Goal: Information Seeking & Learning: Learn about a topic

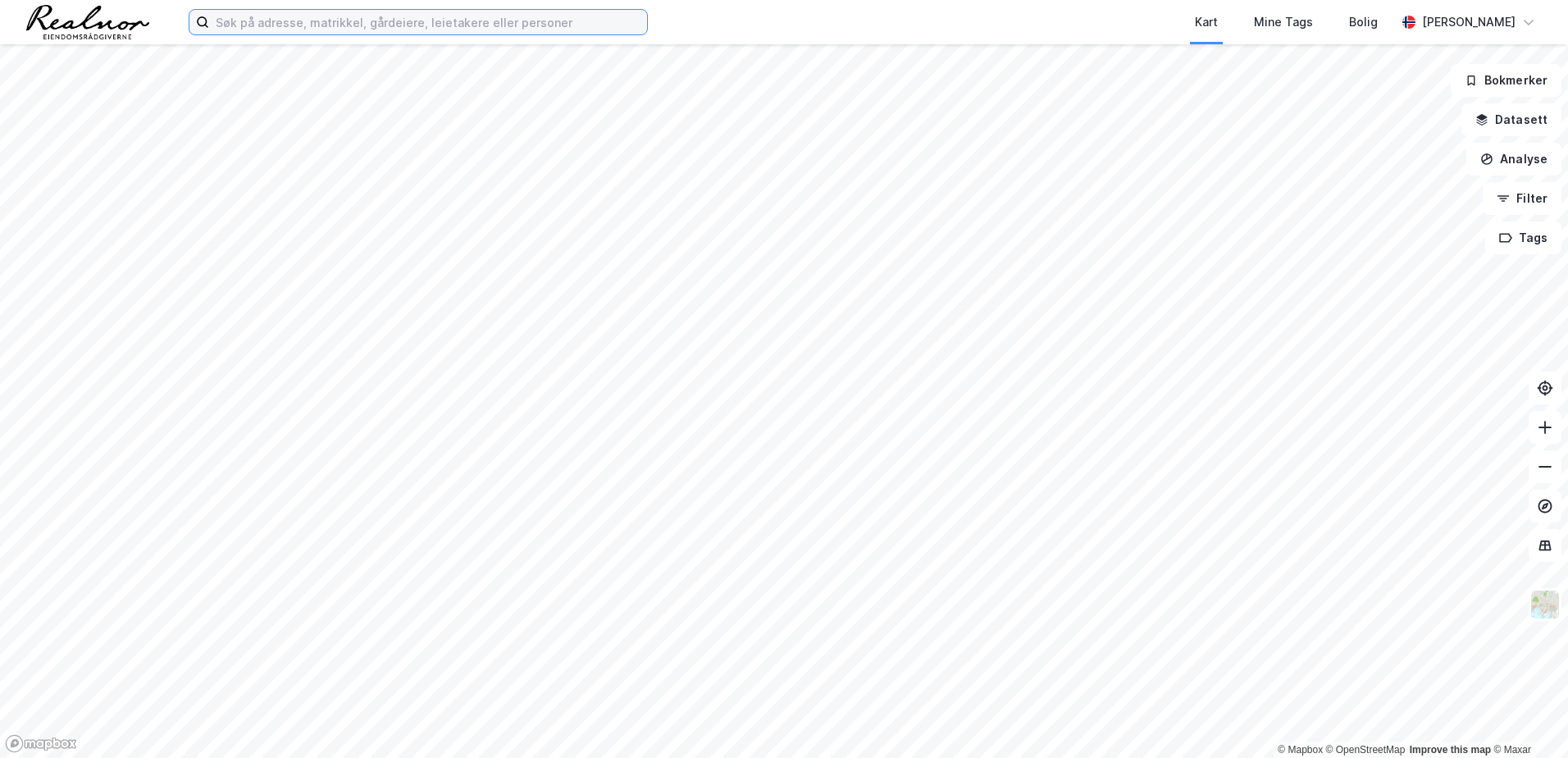
click at [472, 26] on input at bounding box center [428, 22] width 438 height 25
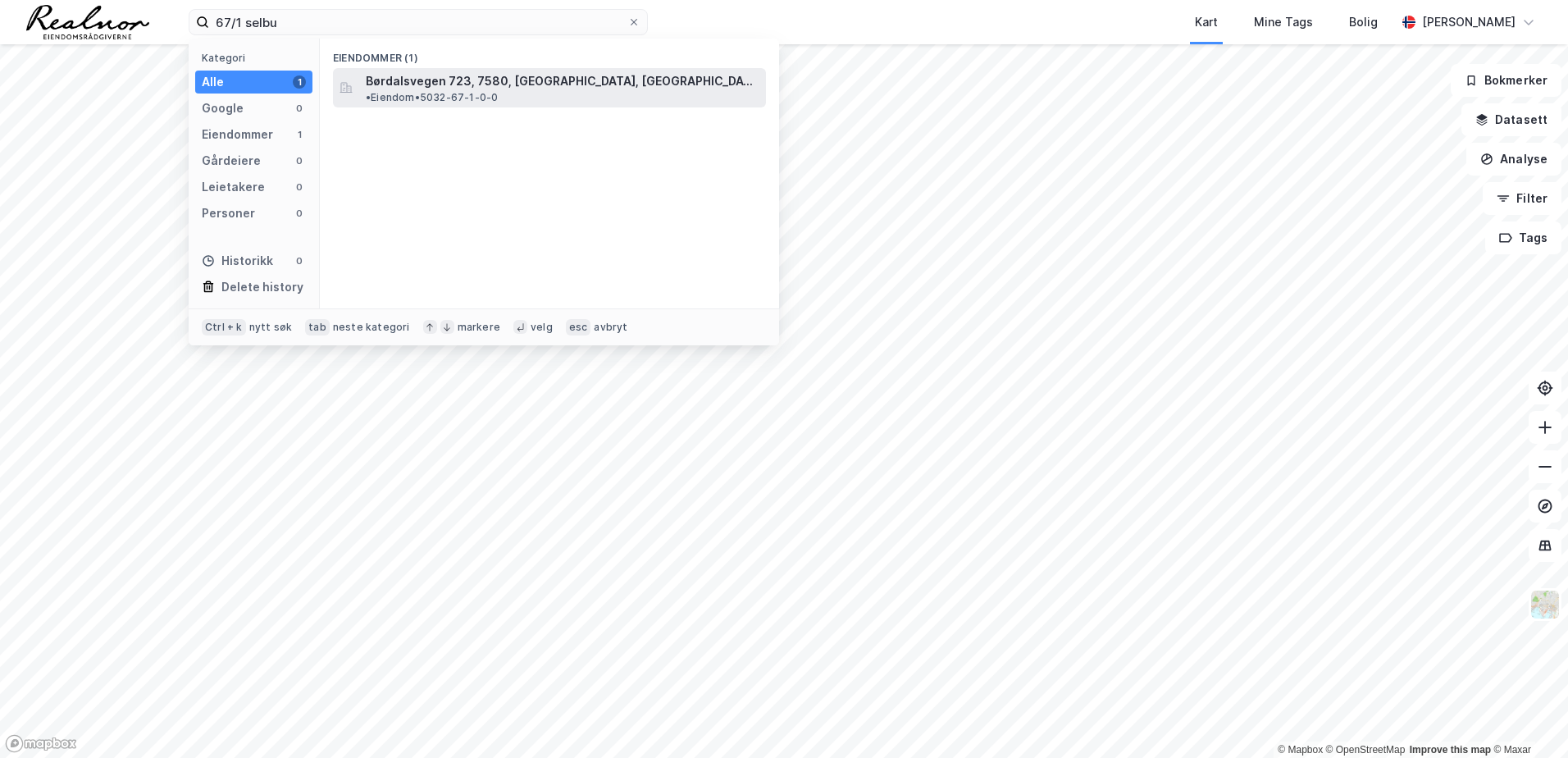
click at [484, 72] on span "Børdalsvegen 723, 7580, [GEOGRAPHIC_DATA], [GEOGRAPHIC_DATA]" at bounding box center [562, 81] width 393 height 20
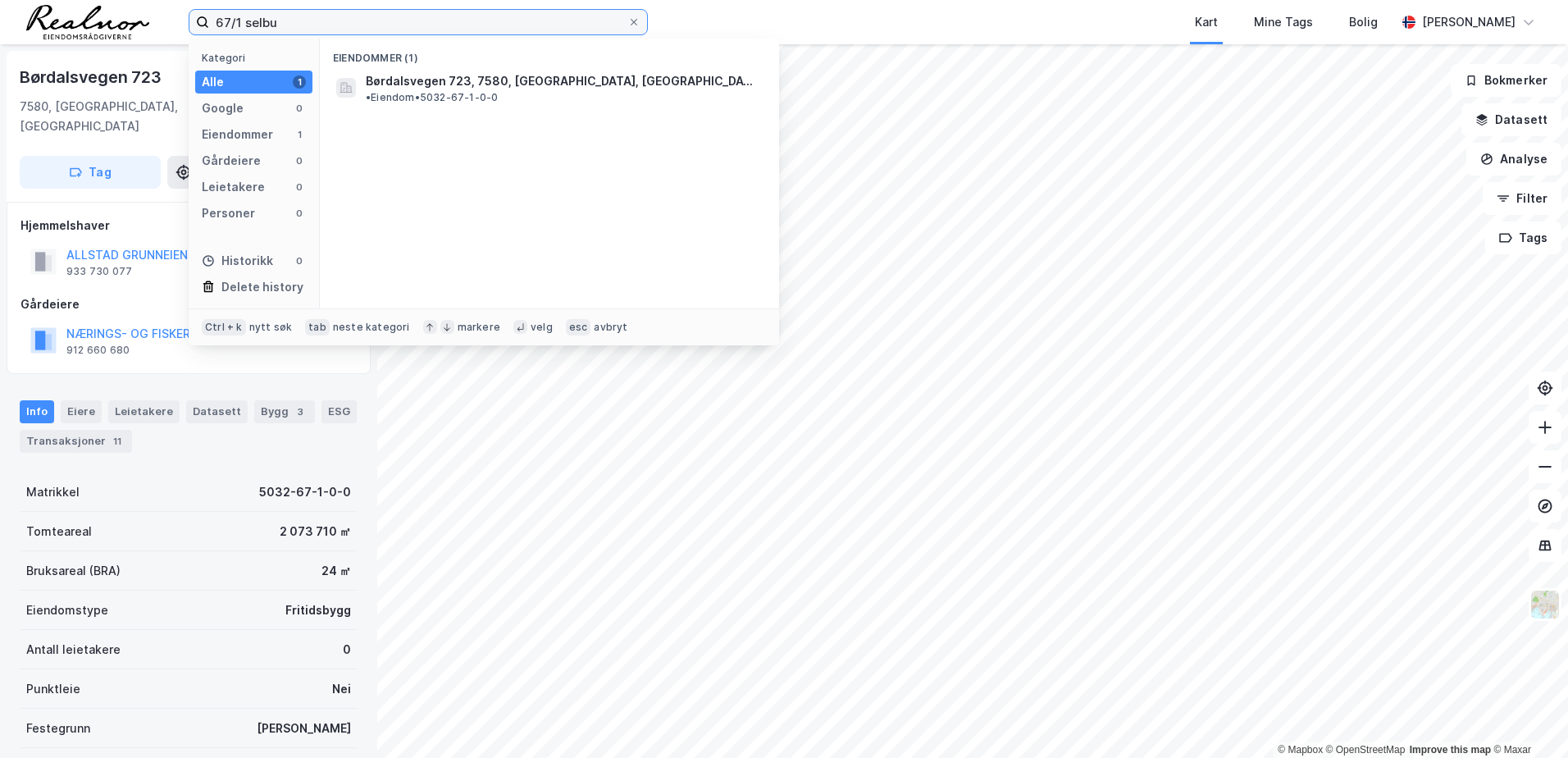
drag, startPoint x: 281, startPoint y: 25, endPoint x: 42, endPoint y: 20, distance: 239.1
click at [42, 20] on div "67/1 selbu Kategori Alle 1 Google 0 Eiendommer 1 Gårdeiere 0 Leietakere 0 Perso…" at bounding box center [784, 22] width 1568 height 44
paste input "Børdalsvegen 723"
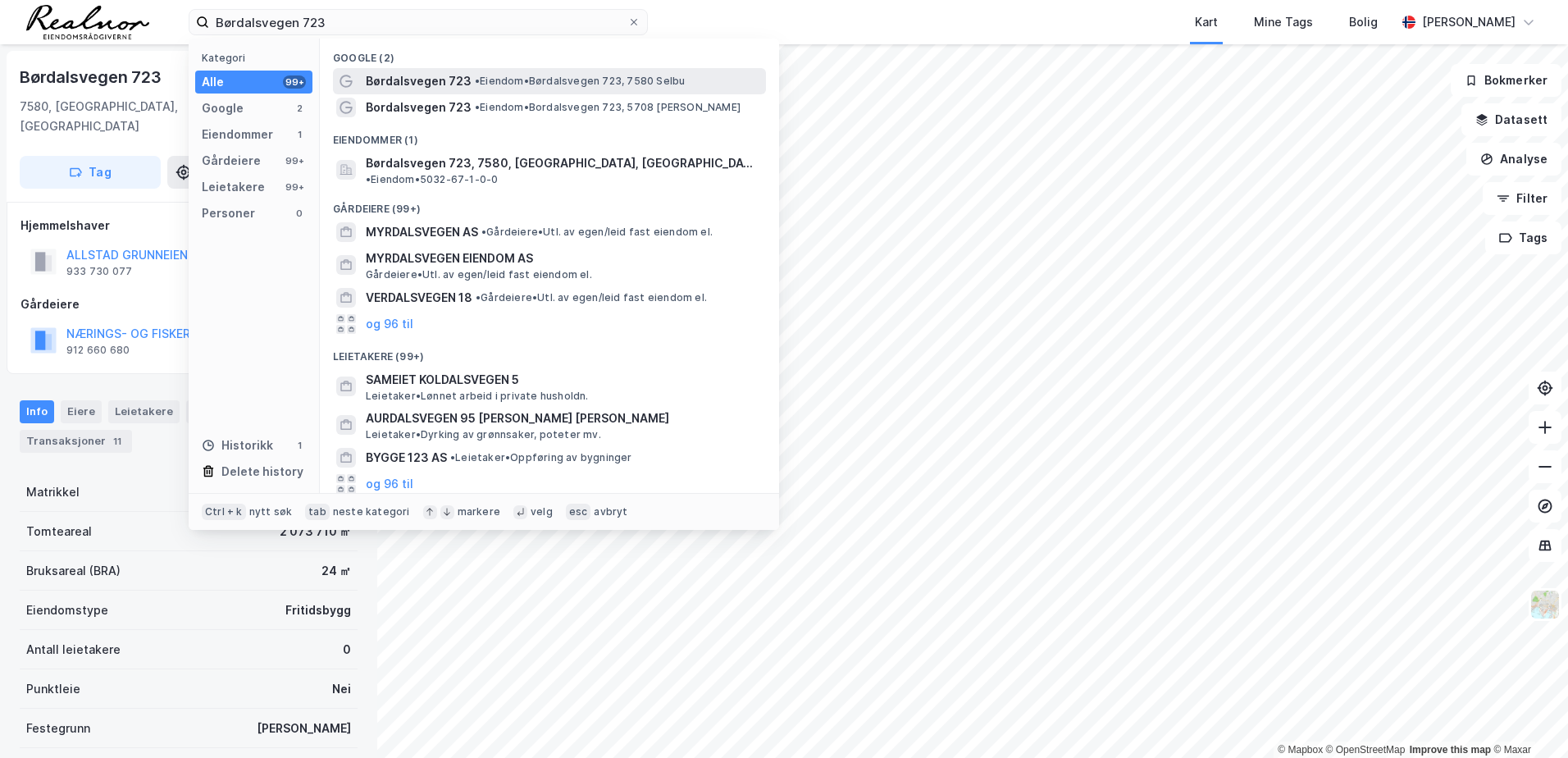
click at [584, 84] on span "• Eiendom • [STREET_ADDRESS]" at bounding box center [580, 82] width 210 height 13
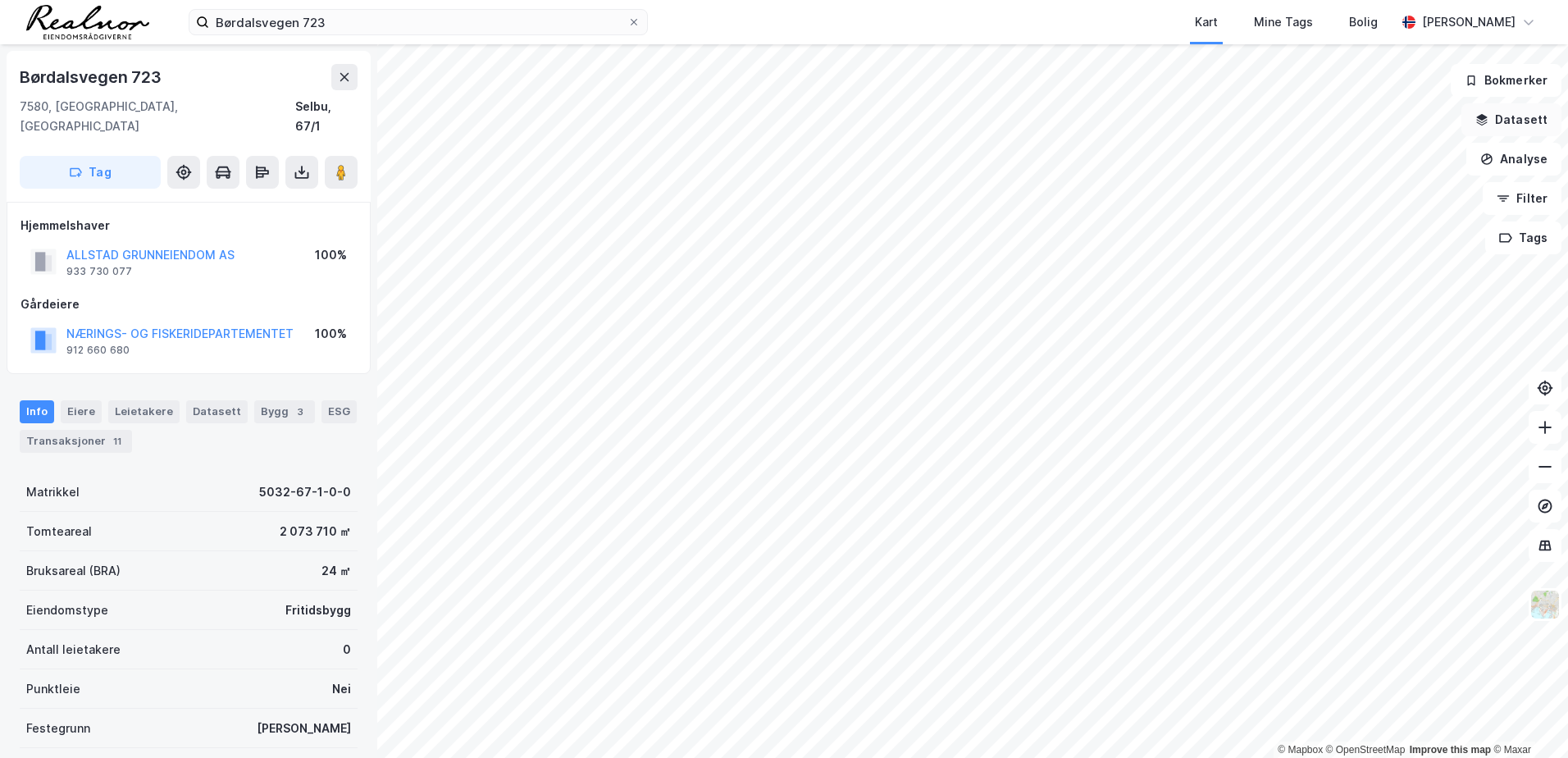
click at [1487, 120] on icon "button" at bounding box center [1482, 117] width 11 height 7
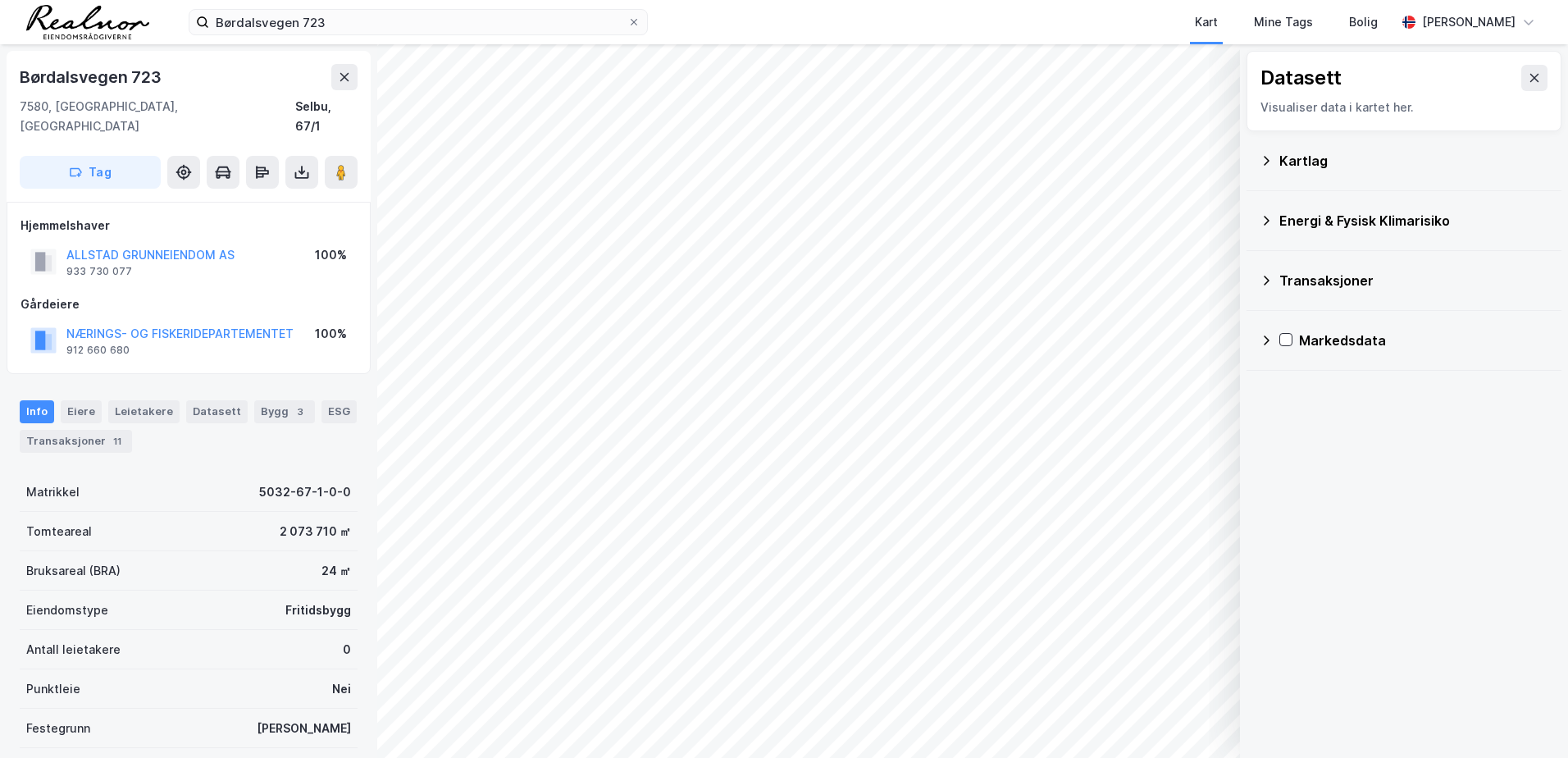
drag, startPoint x: 1269, startPoint y: 167, endPoint x: 1278, endPoint y: 178, distance: 14.2
click at [1269, 168] on div "Kartlag" at bounding box center [1404, 160] width 289 height 39
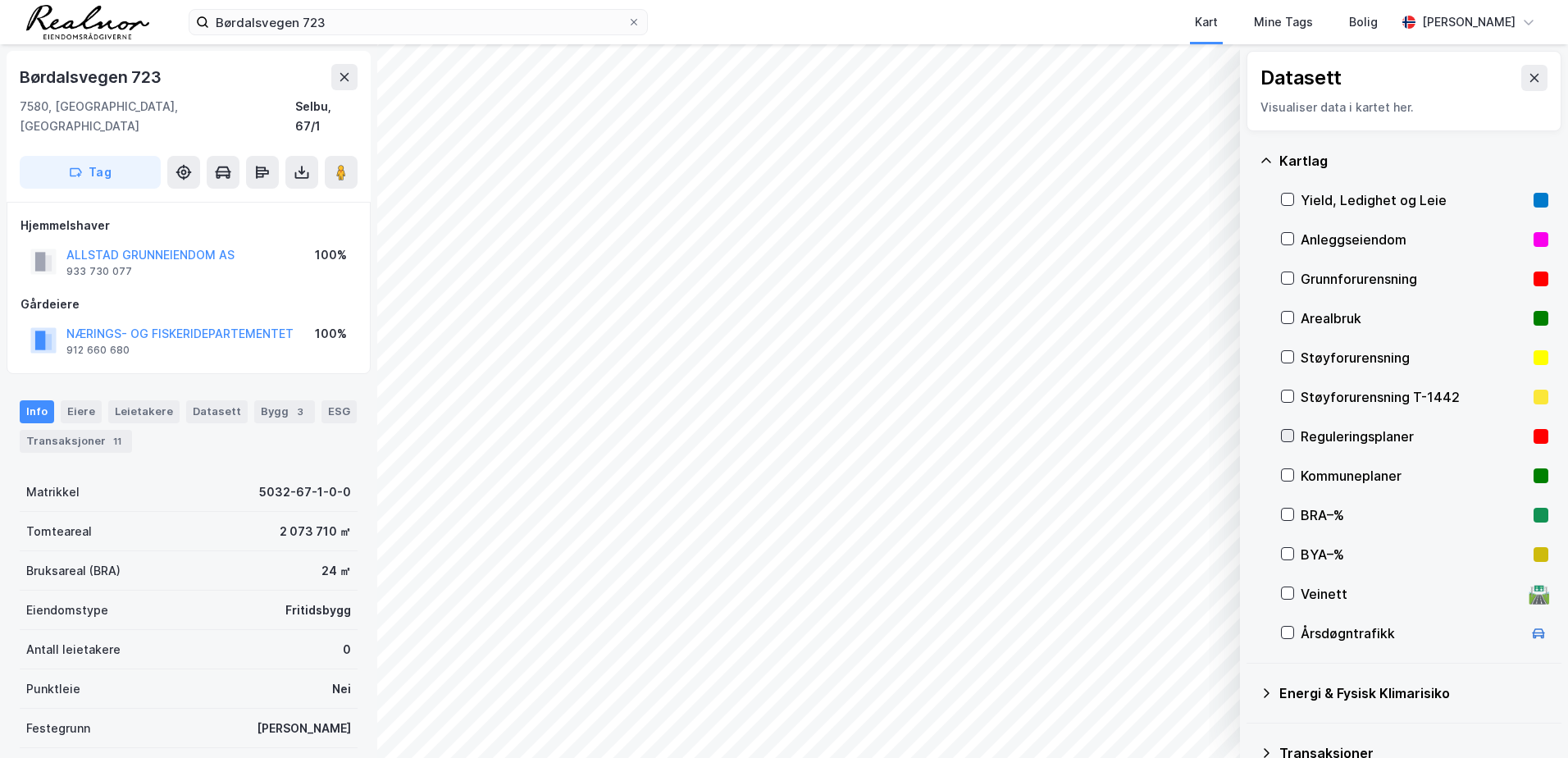
click at [1286, 440] on icon at bounding box center [1288, 436] width 12 height 12
click at [1186, 684] on button "Tøm" at bounding box center [1192, 681] width 63 height 26
click at [1282, 431] on icon at bounding box center [1288, 436] width 12 height 12
click at [1531, 82] on icon at bounding box center [1534, 78] width 9 height 9
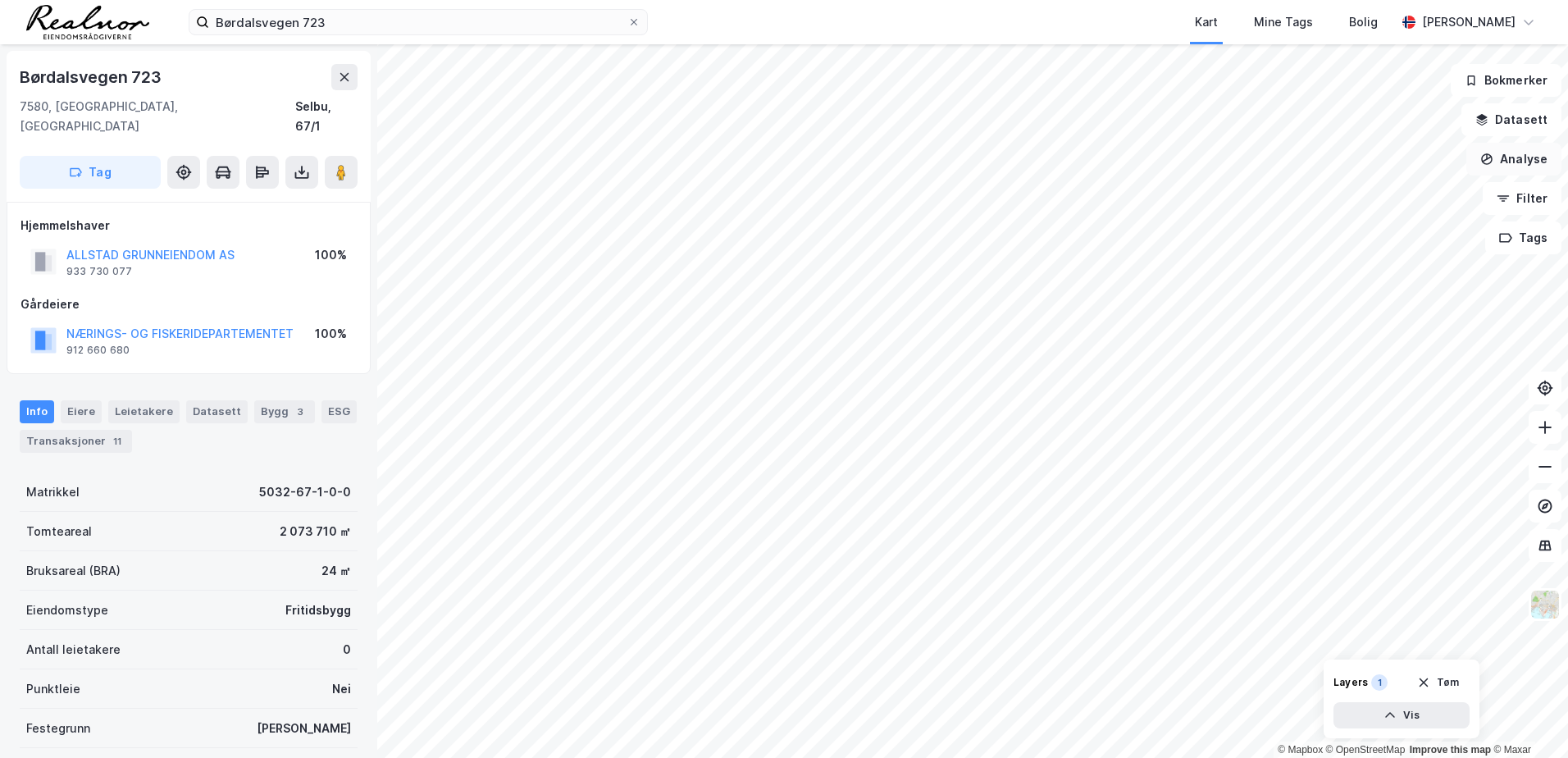
click at [1499, 160] on button "Analyse" at bounding box center [1513, 159] width 95 height 33
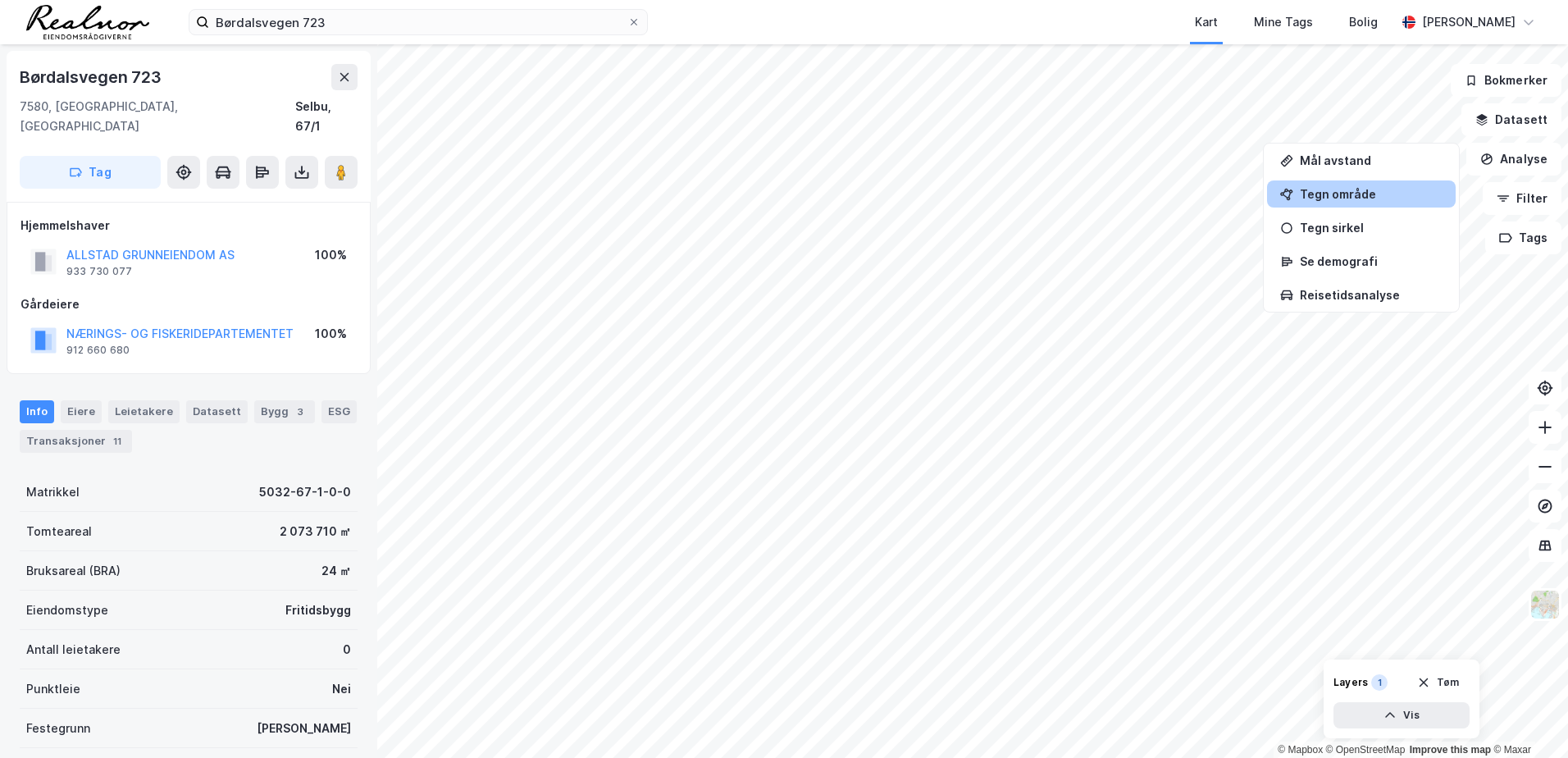
click at [1346, 197] on div "Tegn område" at bounding box center [1371, 194] width 143 height 14
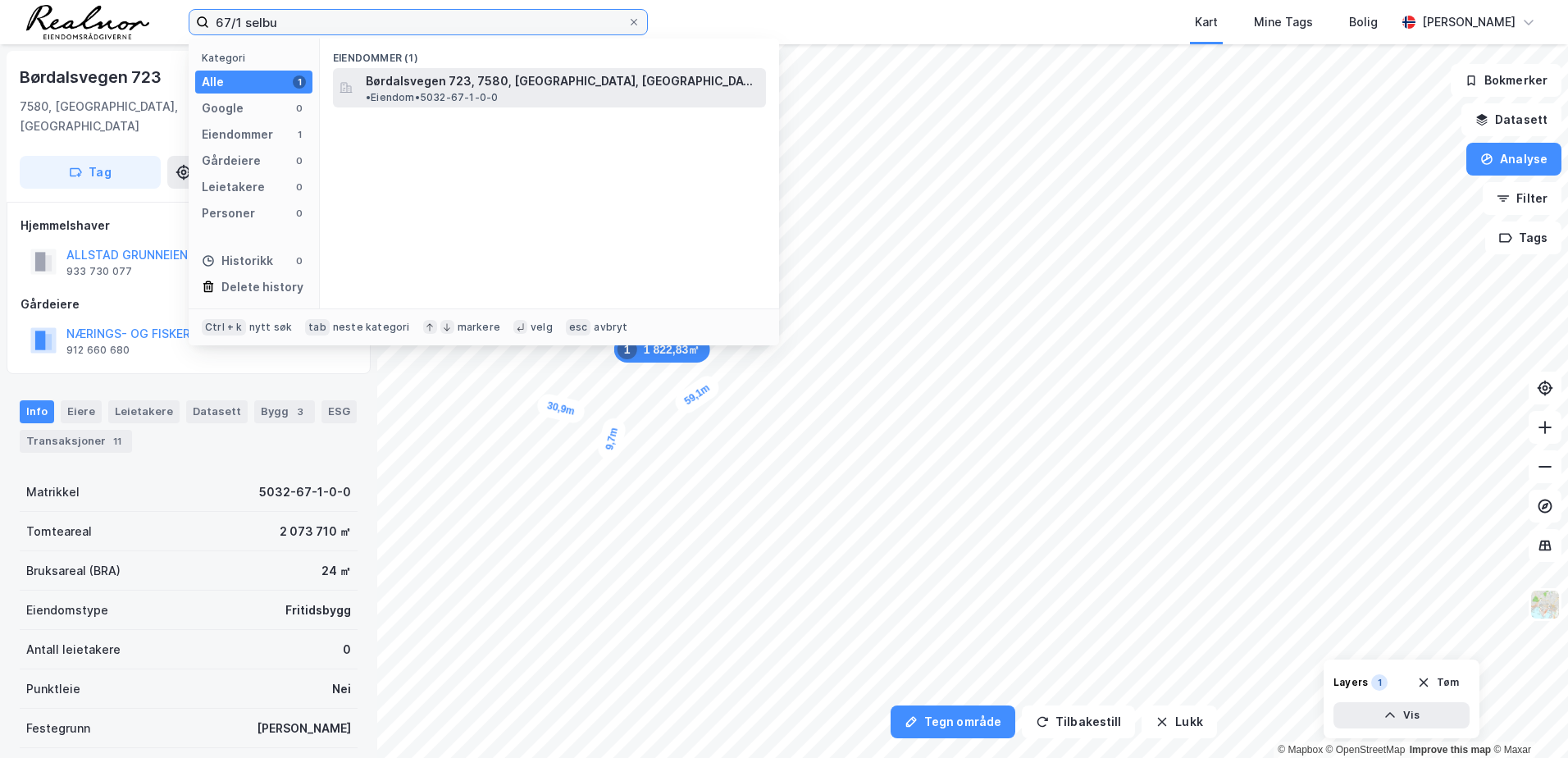
type input "67/1 selbu"
click at [460, 81] on span "Børdalsvegen 723, 7580, [GEOGRAPHIC_DATA], [GEOGRAPHIC_DATA]" at bounding box center [562, 81] width 393 height 20
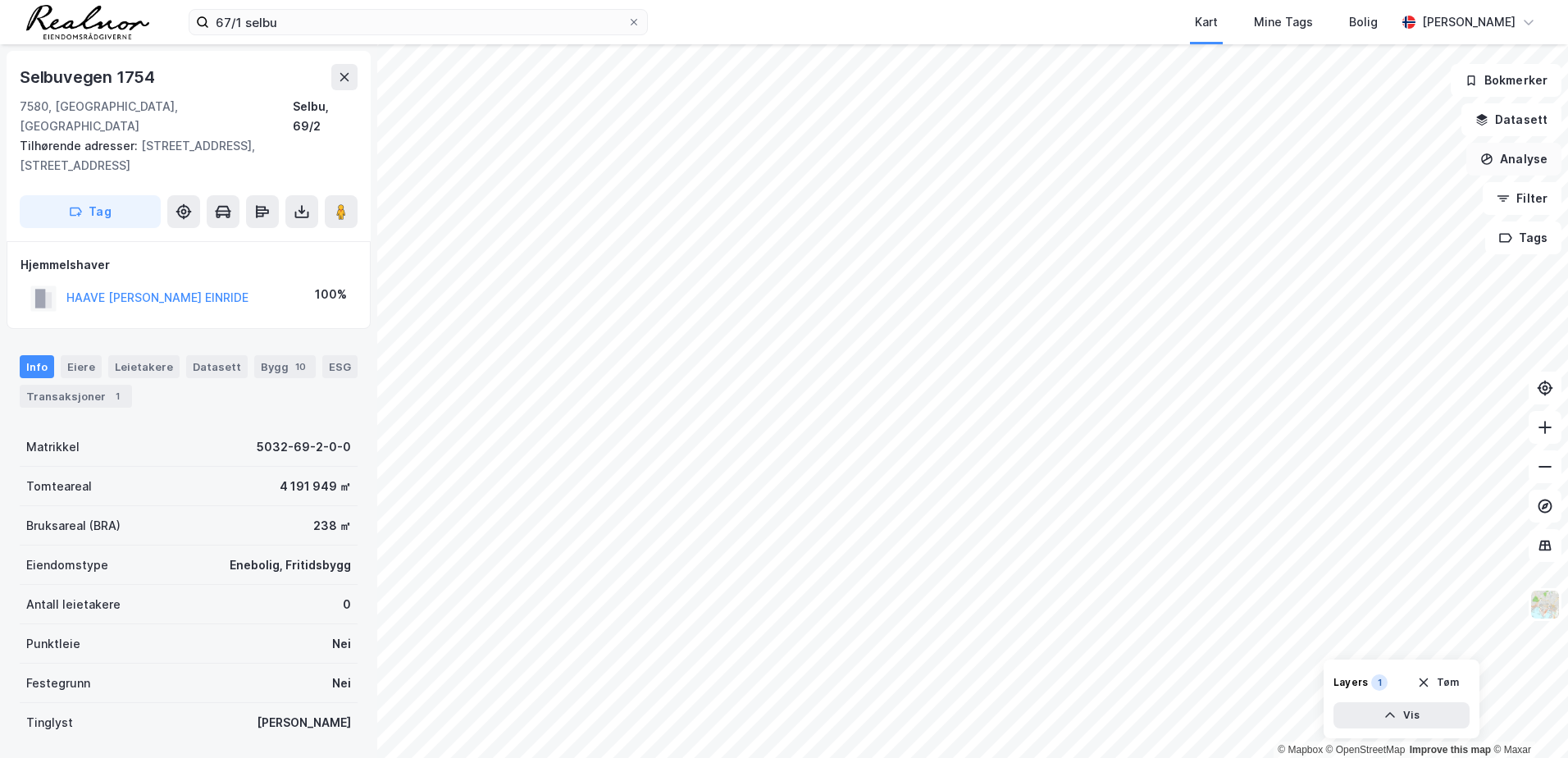
click at [1509, 153] on button "Analyse" at bounding box center [1513, 159] width 95 height 33
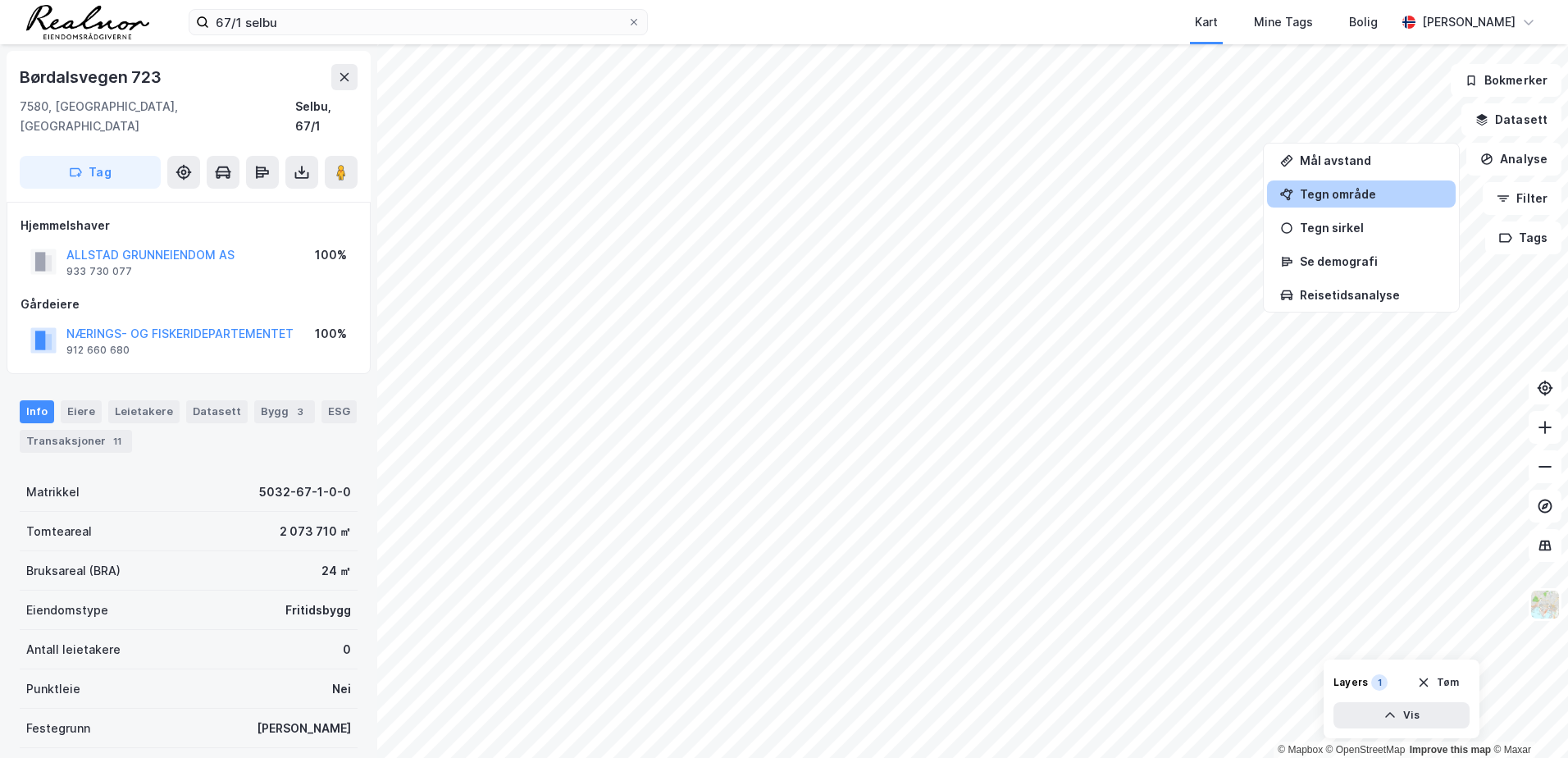
click at [1335, 191] on div "Tegn område" at bounding box center [1371, 194] width 143 height 14
